Goal: Task Accomplishment & Management: Complete application form

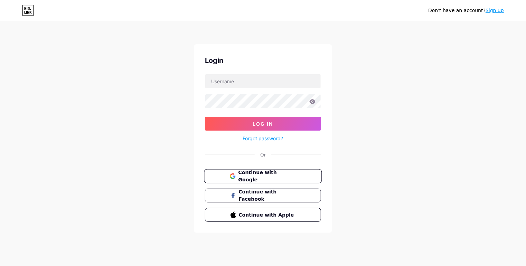
click at [258, 179] on button "Continue with Google" at bounding box center [263, 176] width 118 height 14
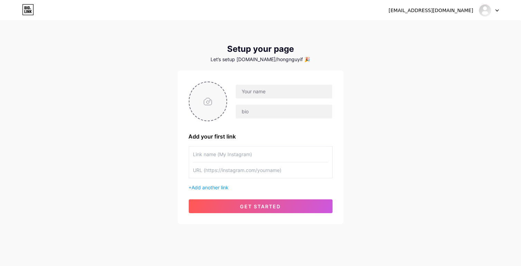
click at [216, 100] on input "file" at bounding box center [207, 101] width 37 height 38
type input "C:\fakepath\a hồng.jpeg"
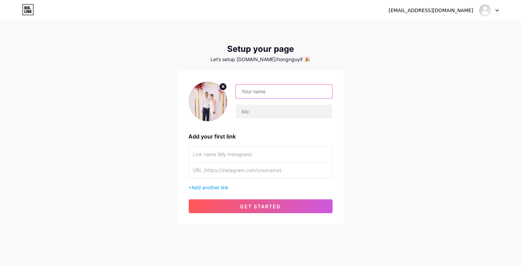
click at [267, 87] on input "text" at bounding box center [284, 92] width 96 height 14
type input "Hoai Thu"
click at [227, 162] on input "text" at bounding box center [260, 170] width 135 height 16
paste input "https://www.facebook.com/vochongahong"
type input "https://www.facebook.com/vochongahong"
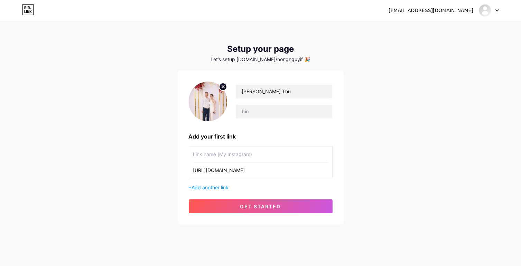
click at [249, 152] on input "text" at bounding box center [260, 154] width 135 height 16
